Goal: Information Seeking & Learning: Learn about a topic

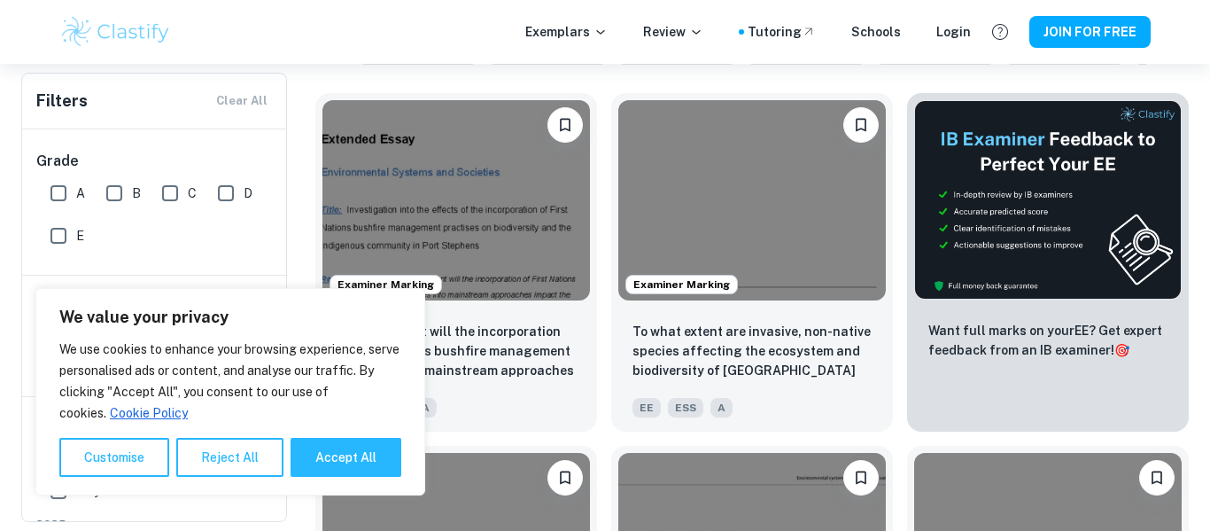
scroll to position [539, 0]
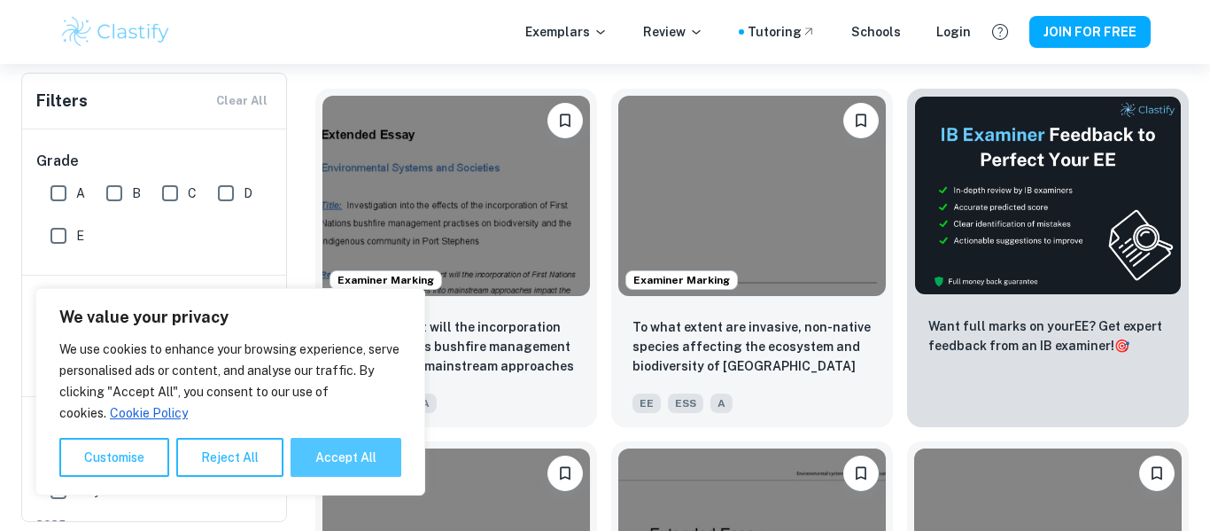
click at [356, 476] on button "Accept All" at bounding box center [346, 457] width 111 height 39
checkbox input "true"
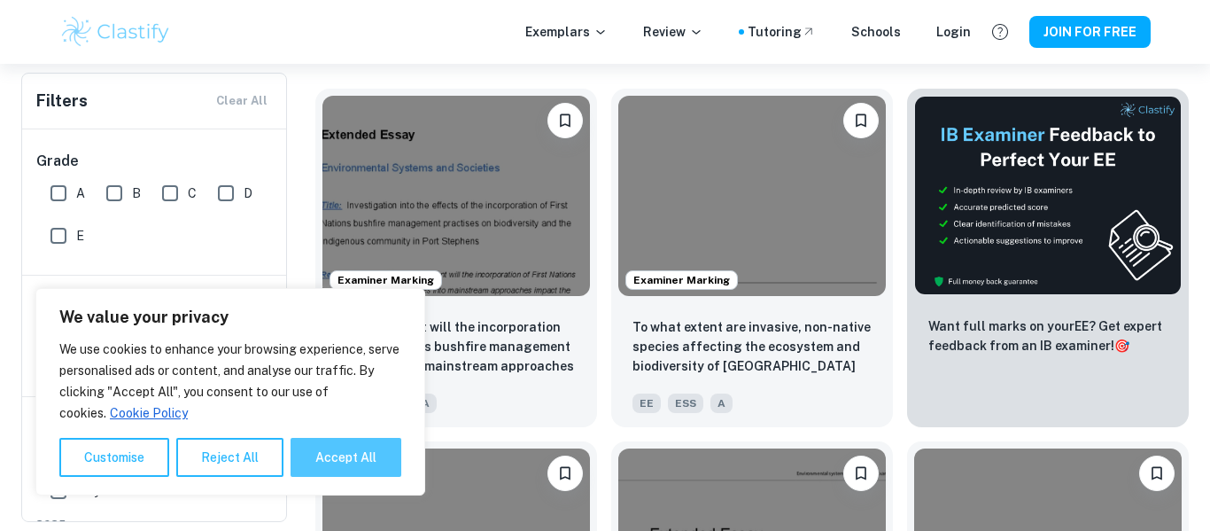
checkbox input "true"
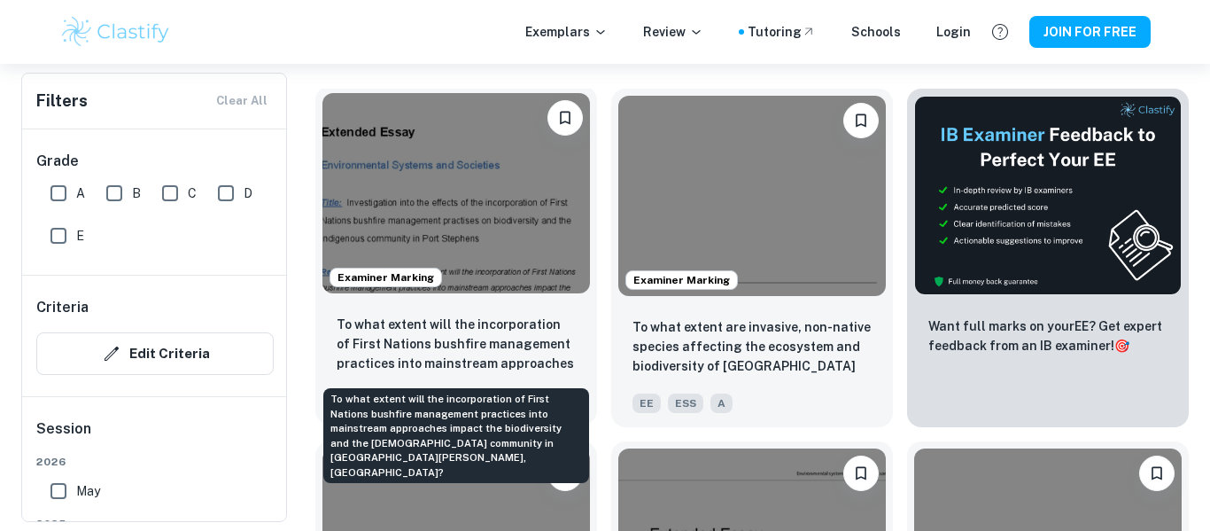
click at [412, 317] on p "To what extent will the incorporation of First Nations bushfire management prac…" at bounding box center [456, 344] width 239 height 60
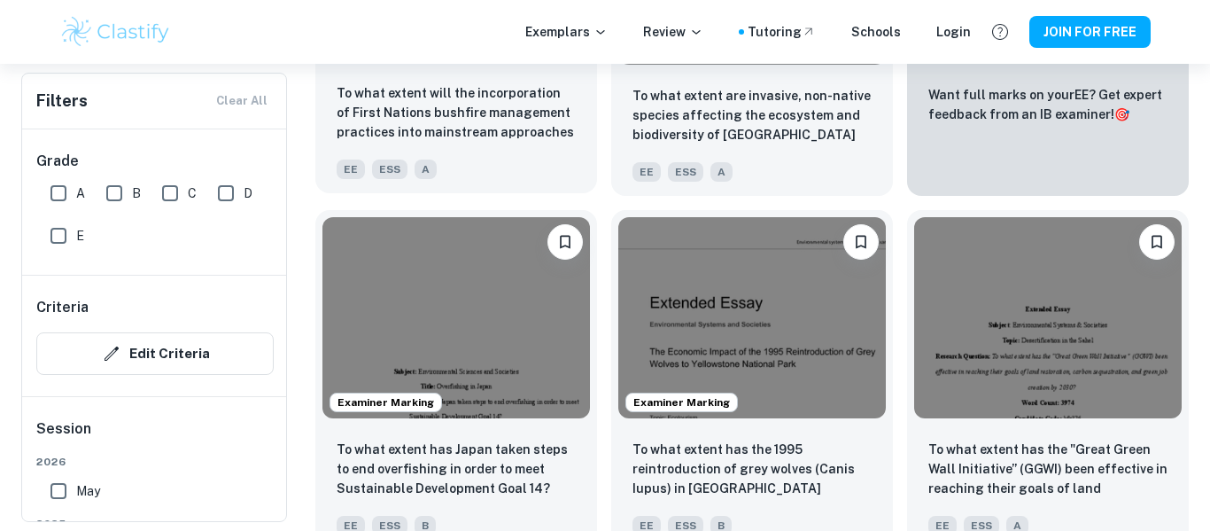
scroll to position [771, 0]
click at [858, 277] on div "Please log in to bookmark exemplars" at bounding box center [866, 280] width 192 height 22
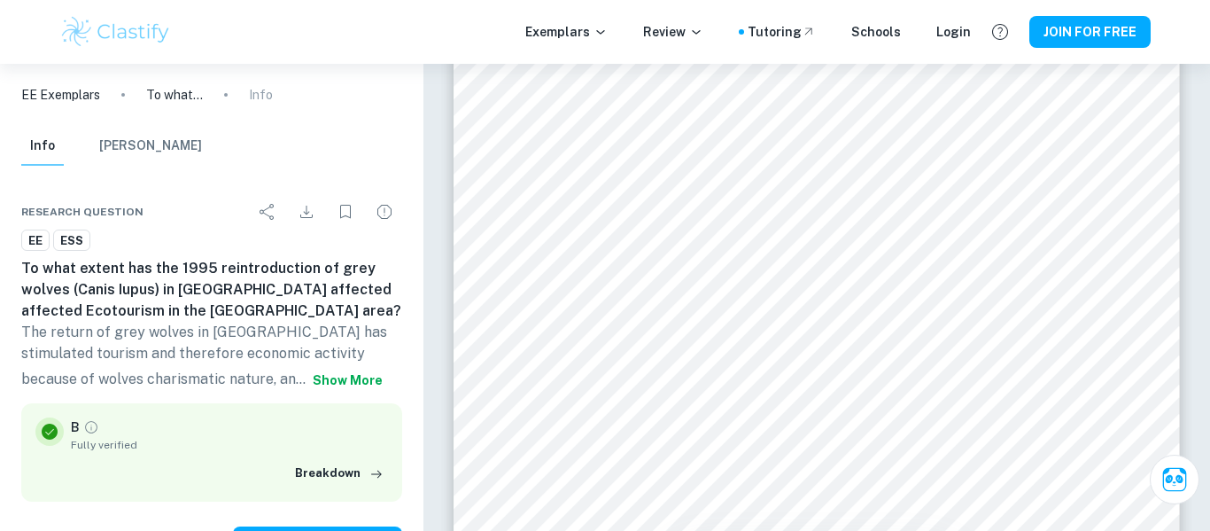
scroll to position [1191, 0]
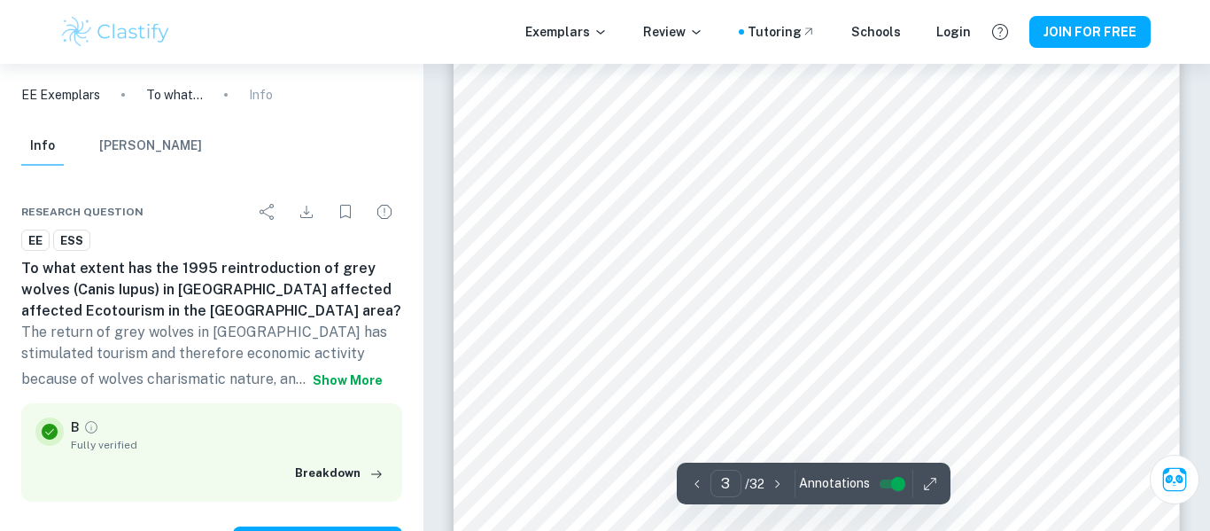
type input "2"
